Goal: Answer question/provide support: Answer question/provide support

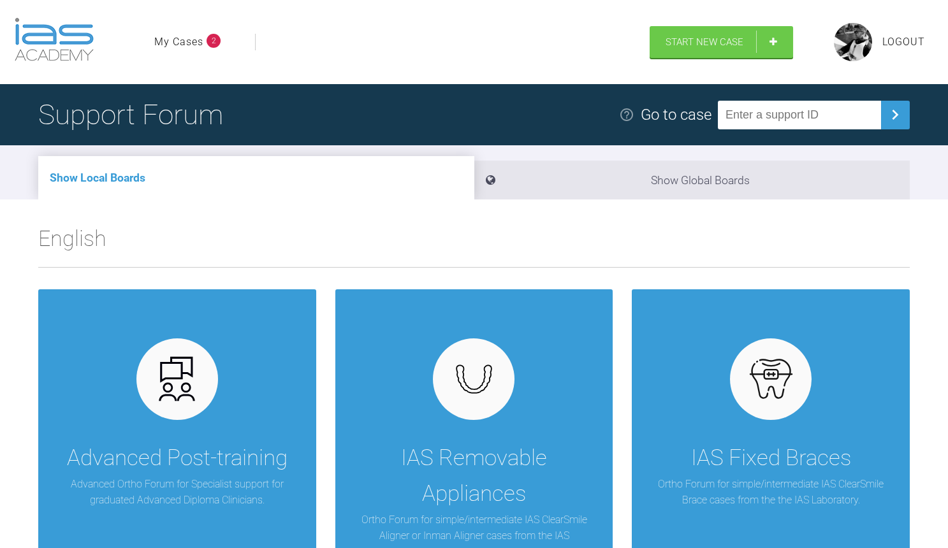
click at [208, 35] on span "2" at bounding box center [214, 41] width 14 height 14
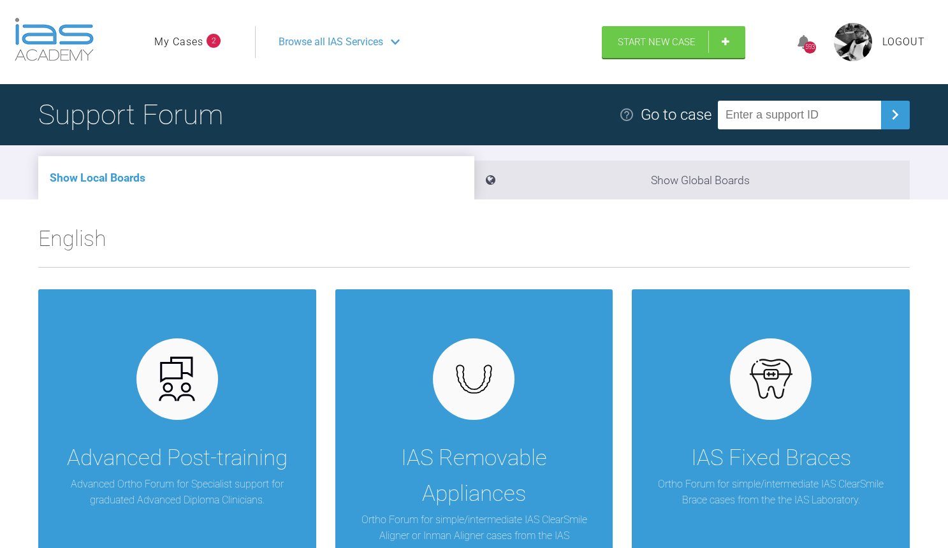
click at [187, 37] on link "My Cases" at bounding box center [178, 42] width 49 height 17
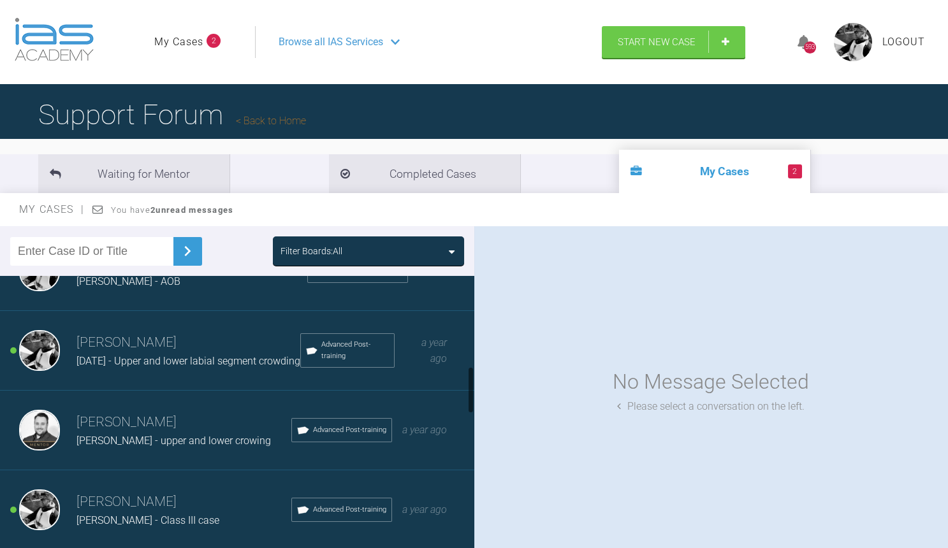
scroll to position [527, 0]
click at [200, 497] on h3 "[PERSON_NAME]" at bounding box center [184, 504] width 215 height 22
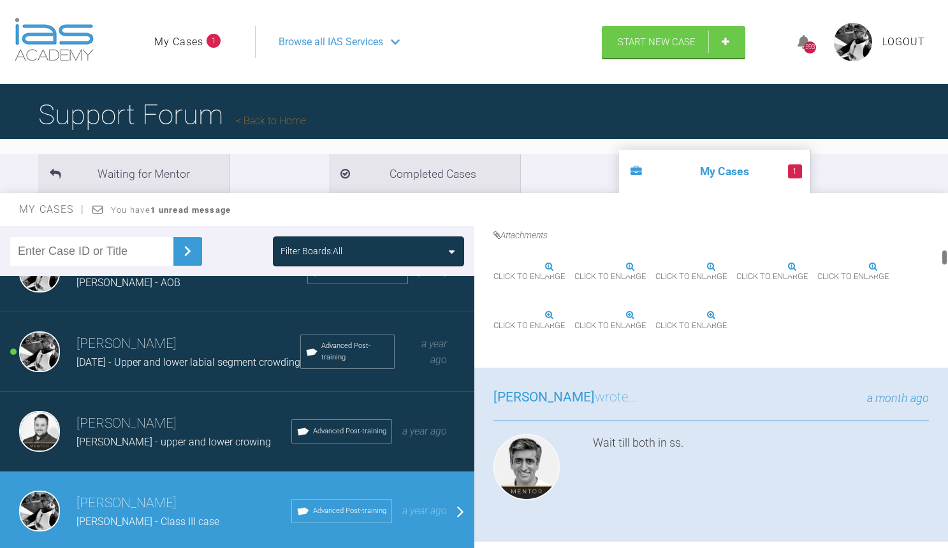
scroll to position [460, 0]
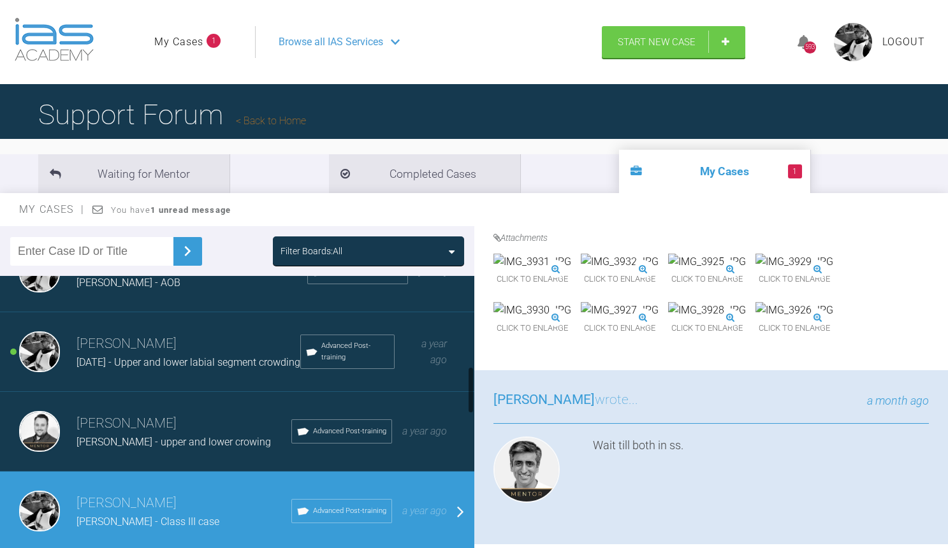
click at [203, 334] on h3 "[PERSON_NAME]" at bounding box center [189, 345] width 224 height 22
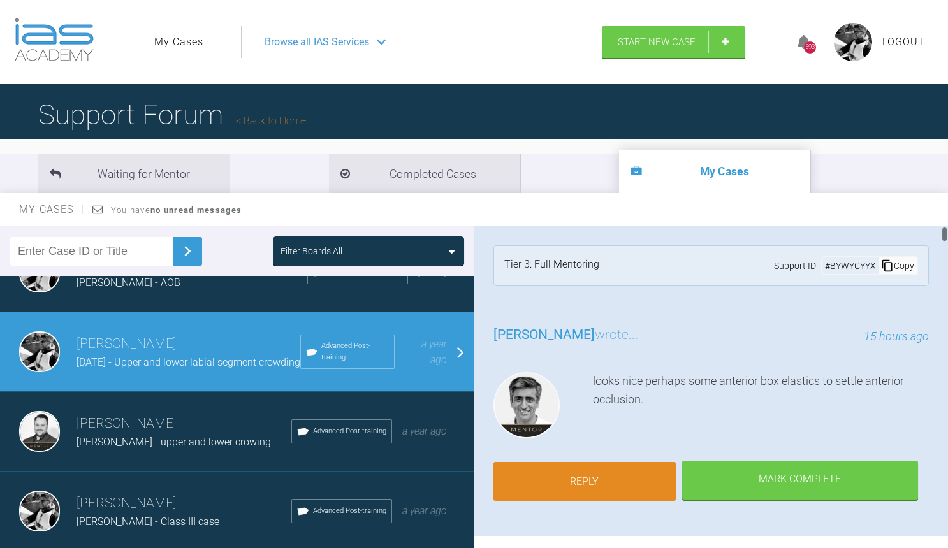
scroll to position [0, 0]
click at [584, 485] on link "Reply" at bounding box center [585, 482] width 182 height 40
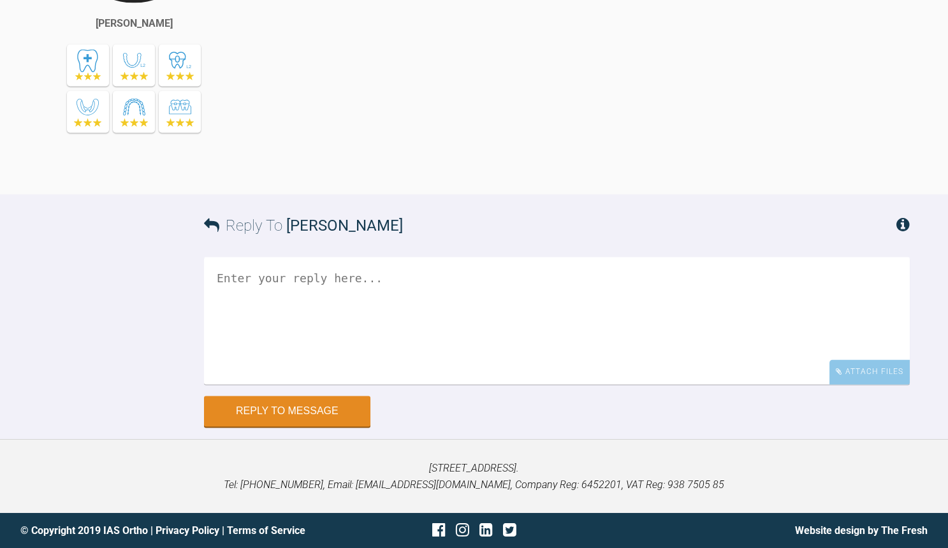
scroll to position [10584, 0]
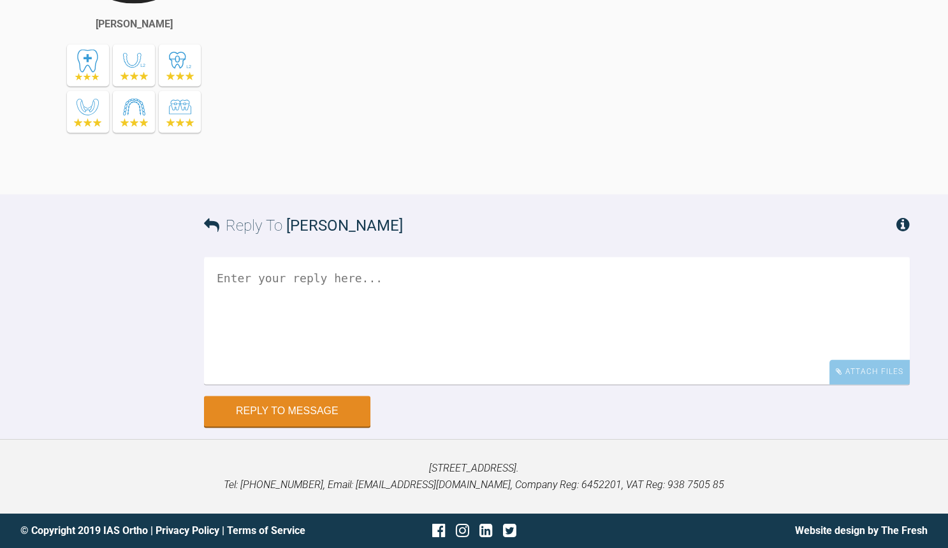
click at [421, 309] on textarea at bounding box center [557, 321] width 706 height 128
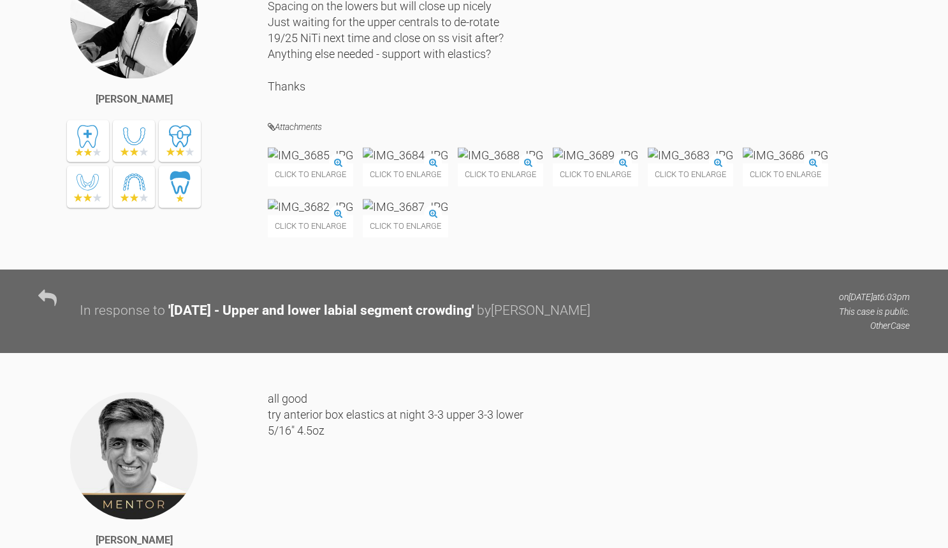
scroll to position [6394, 0]
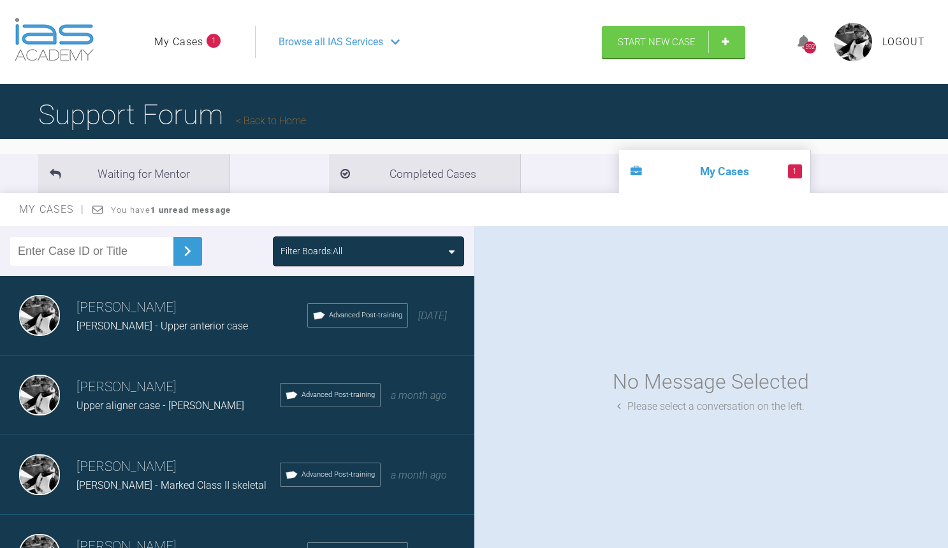
click at [190, 42] on link "My Cases" at bounding box center [178, 42] width 49 height 17
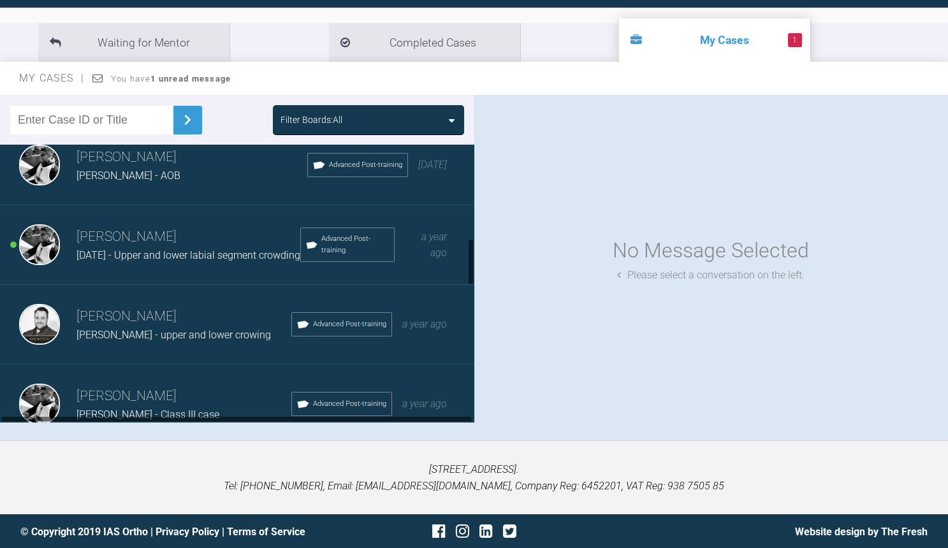
scroll to position [504, 0]
click at [225, 231] on h3 "[PERSON_NAME]" at bounding box center [189, 236] width 224 height 22
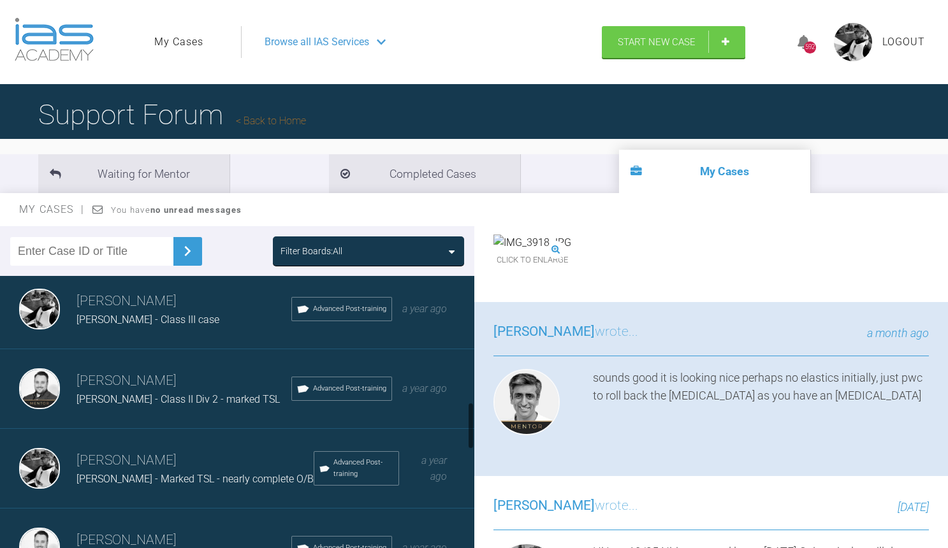
scroll to position [722, 0]
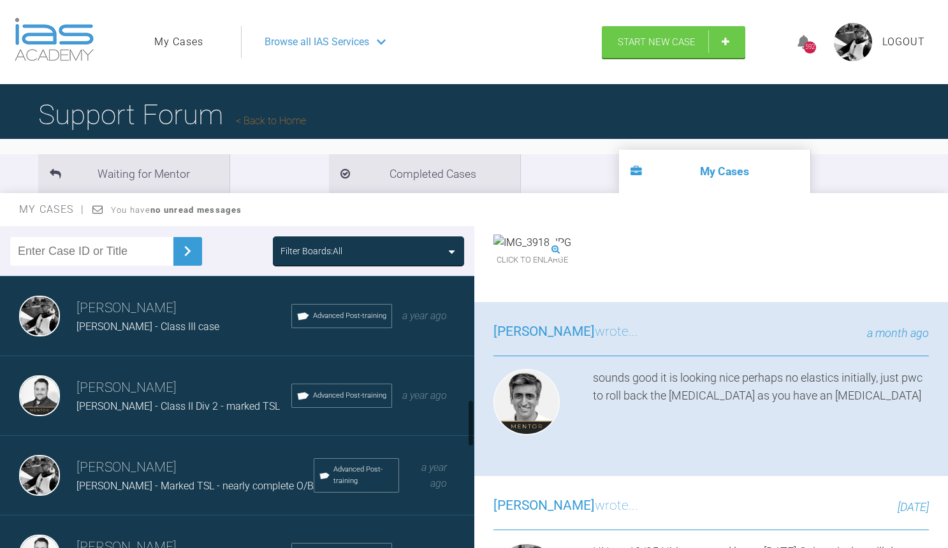
click at [189, 322] on div "[PERSON_NAME] - Class III case" at bounding box center [184, 327] width 215 height 17
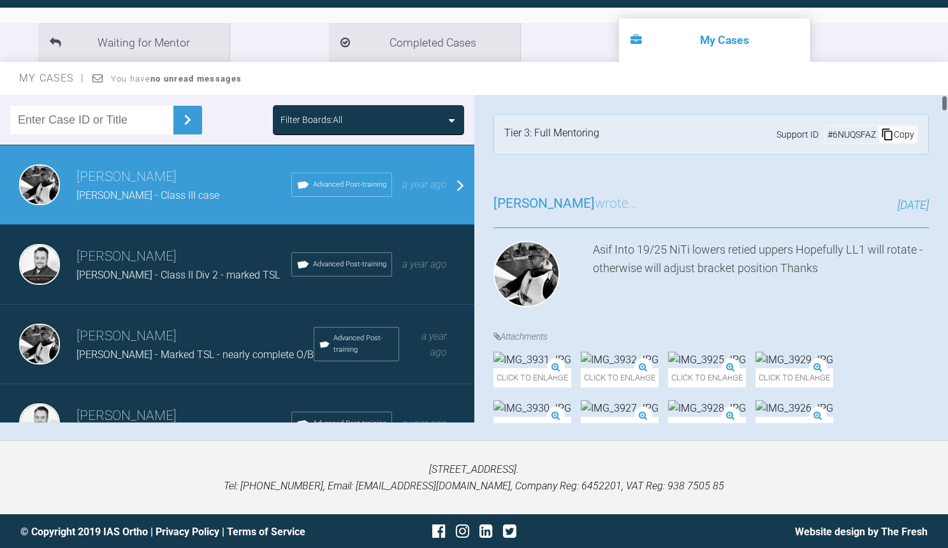
scroll to position [0, 0]
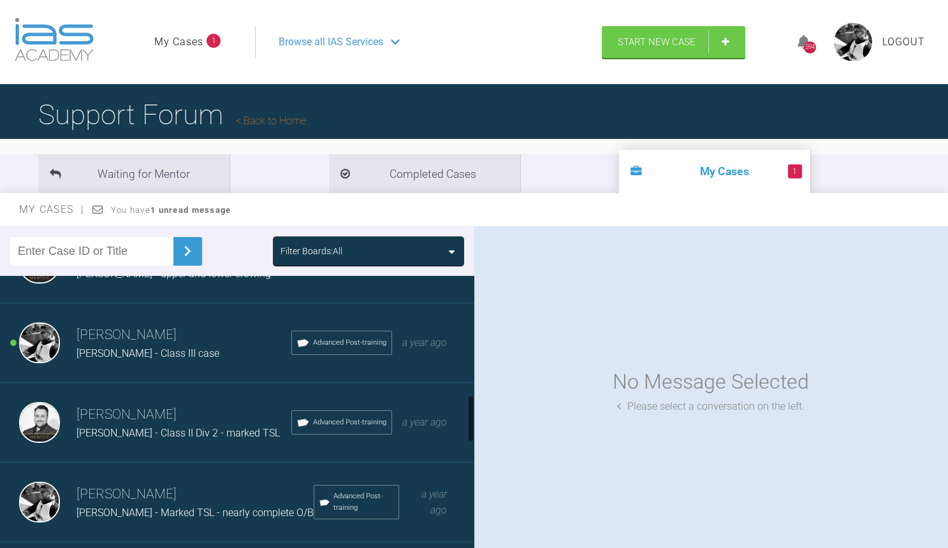
scroll to position [696, 0]
click at [240, 345] on div "[PERSON_NAME] - Class III case" at bounding box center [184, 353] width 215 height 17
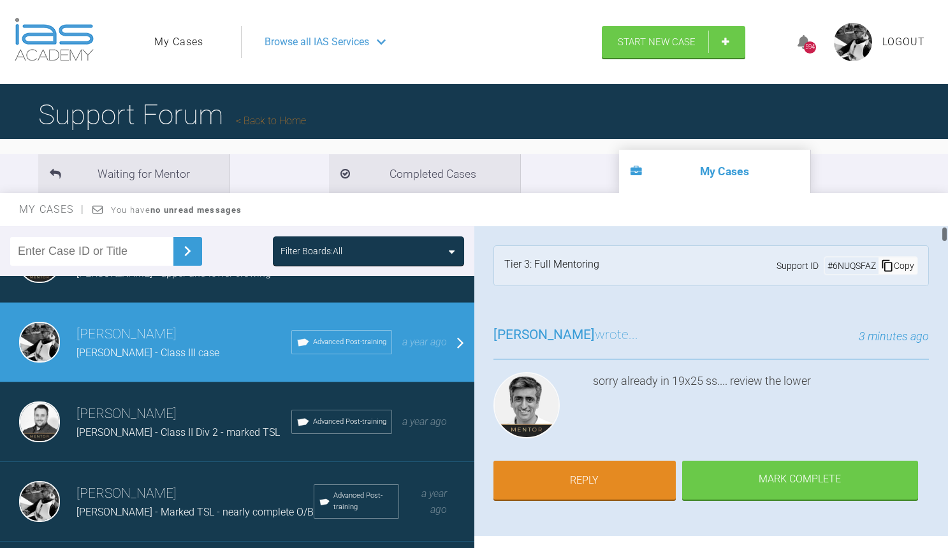
scroll to position [0, 0]
